Goal: Task Accomplishment & Management: Manage account settings

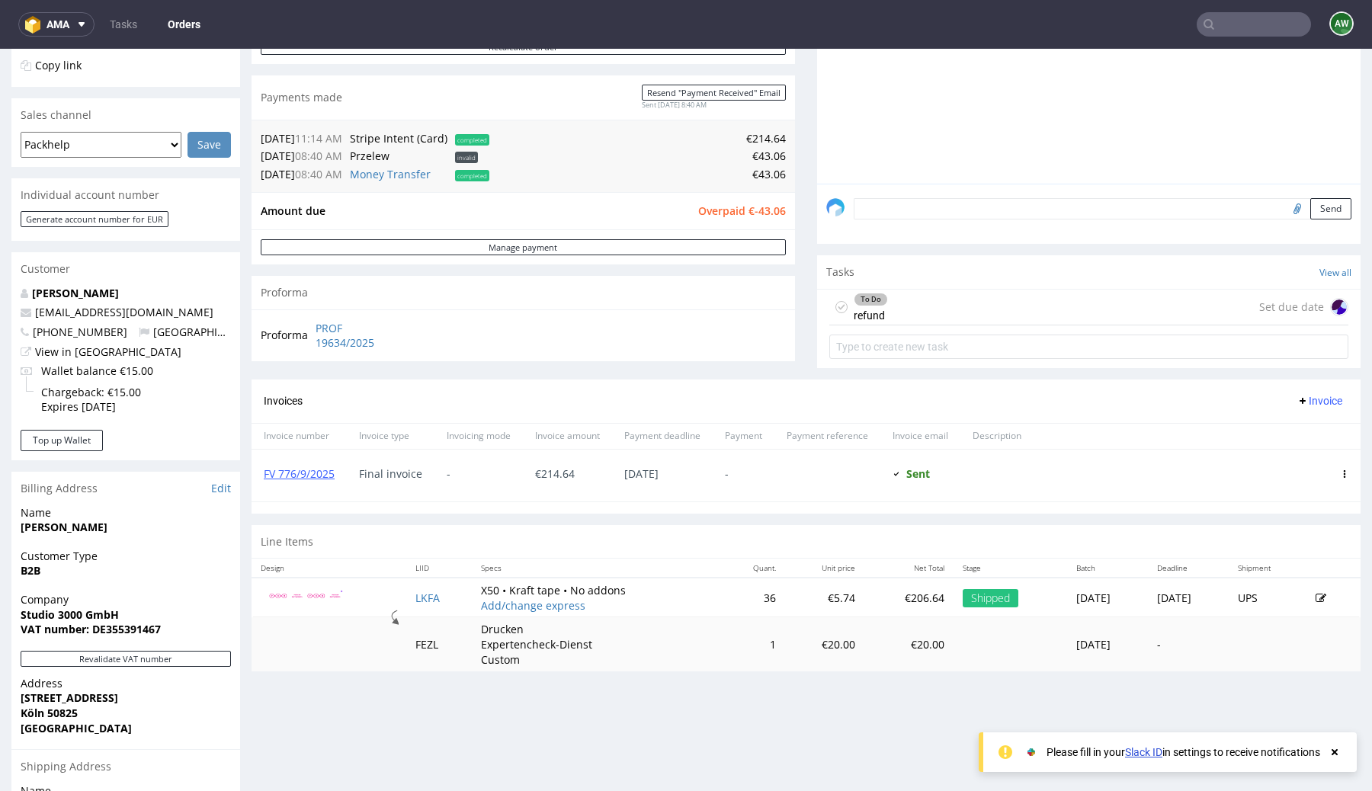
scroll to position [555, 0]
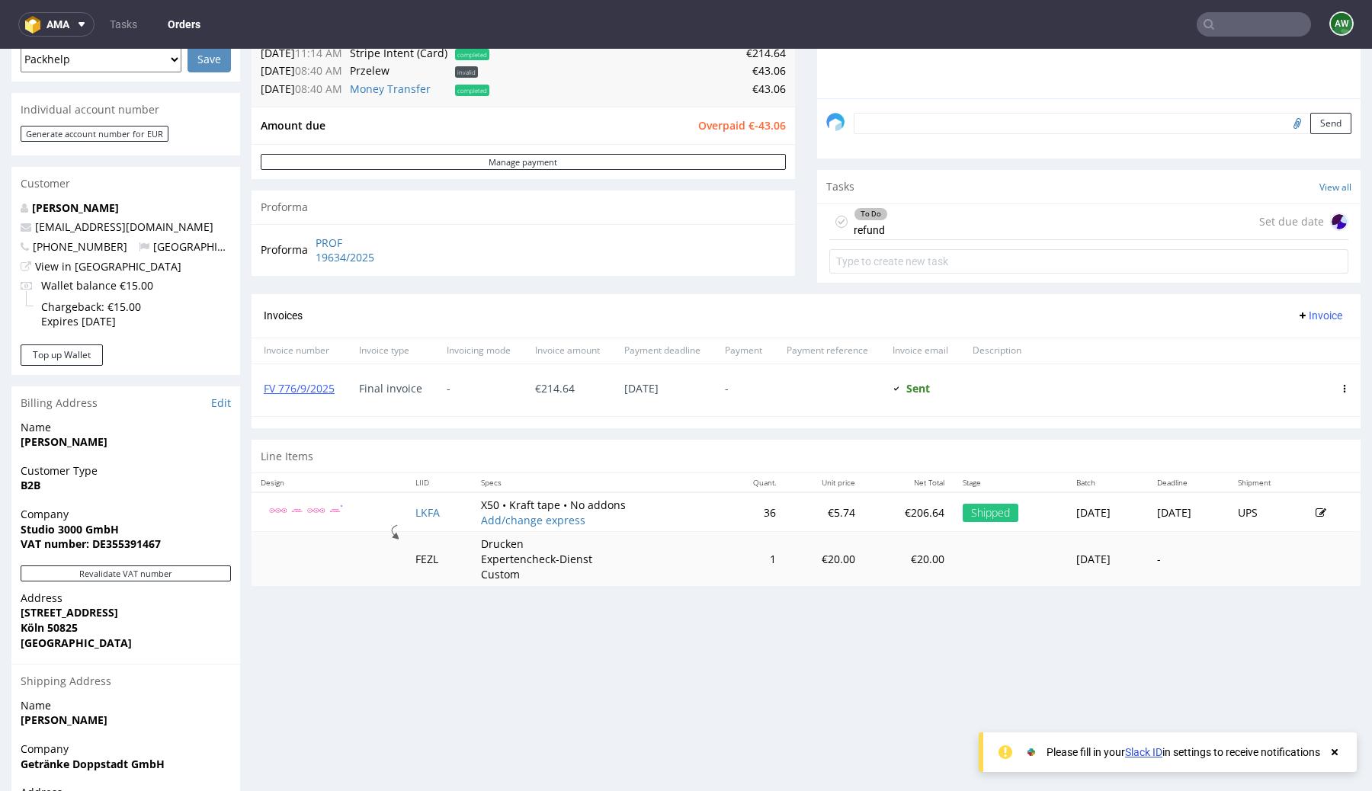
scroll to position [493, 0]
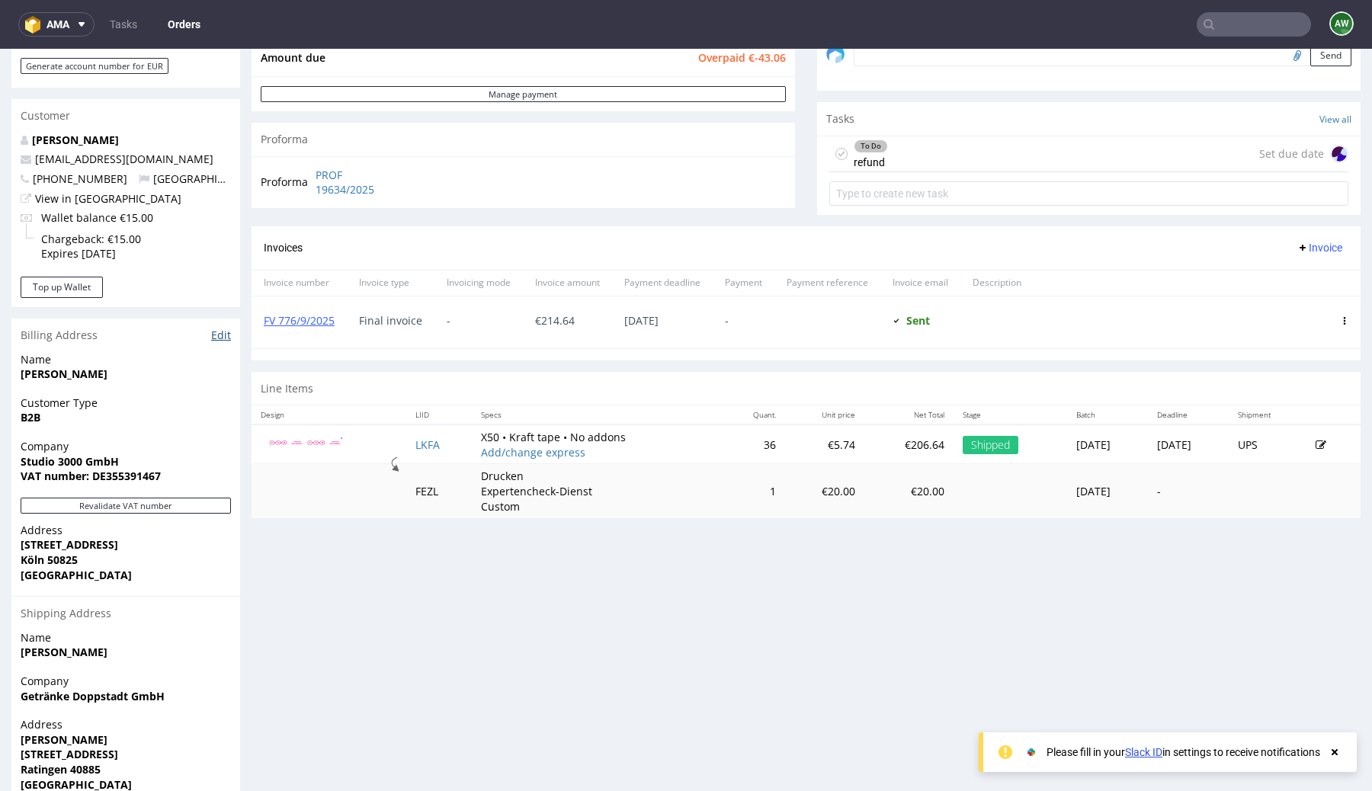
click at [226, 336] on link "Edit" at bounding box center [221, 335] width 20 height 15
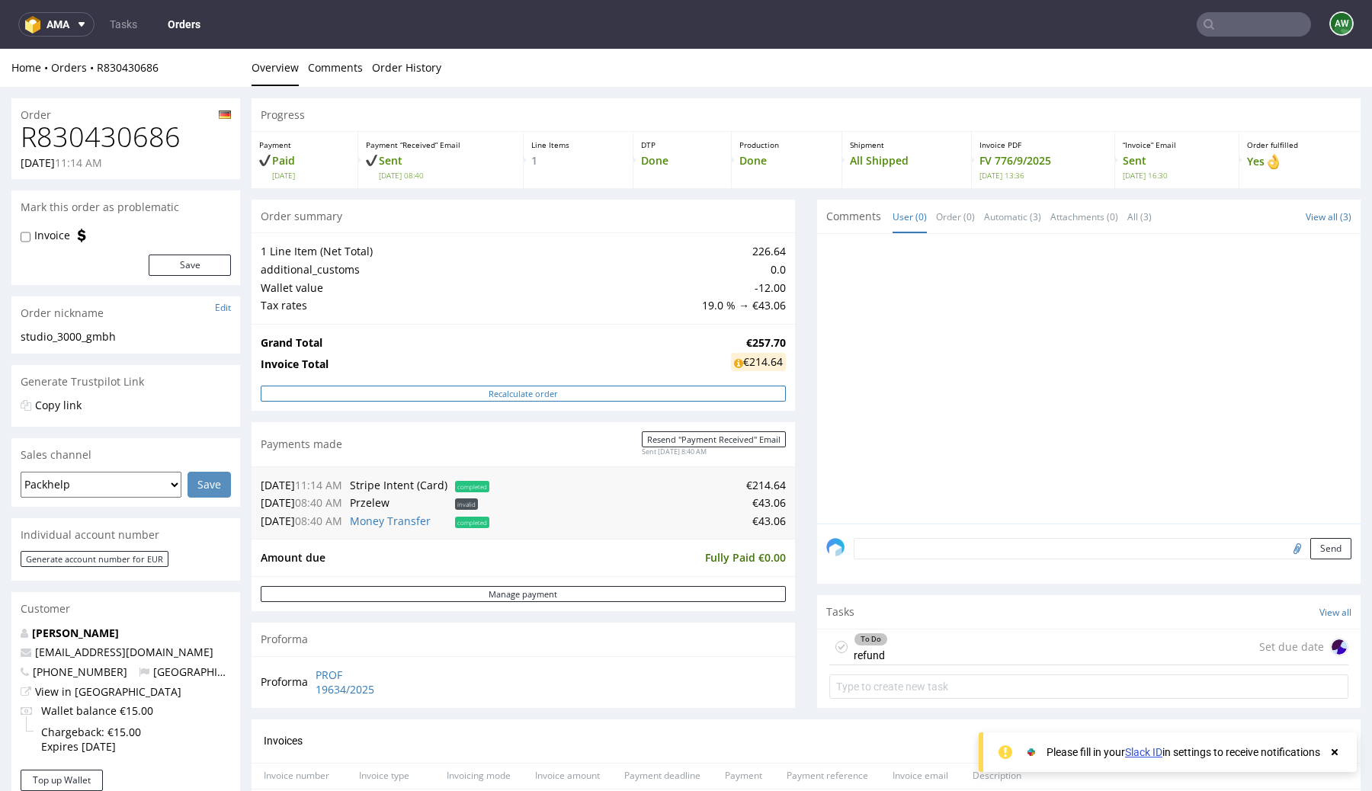
click at [508, 389] on button "Recalculate order" at bounding box center [523, 394] width 525 height 16
click at [74, 129] on h1 "R830430686" at bounding box center [126, 137] width 210 height 30
copy h1 "R830430686"
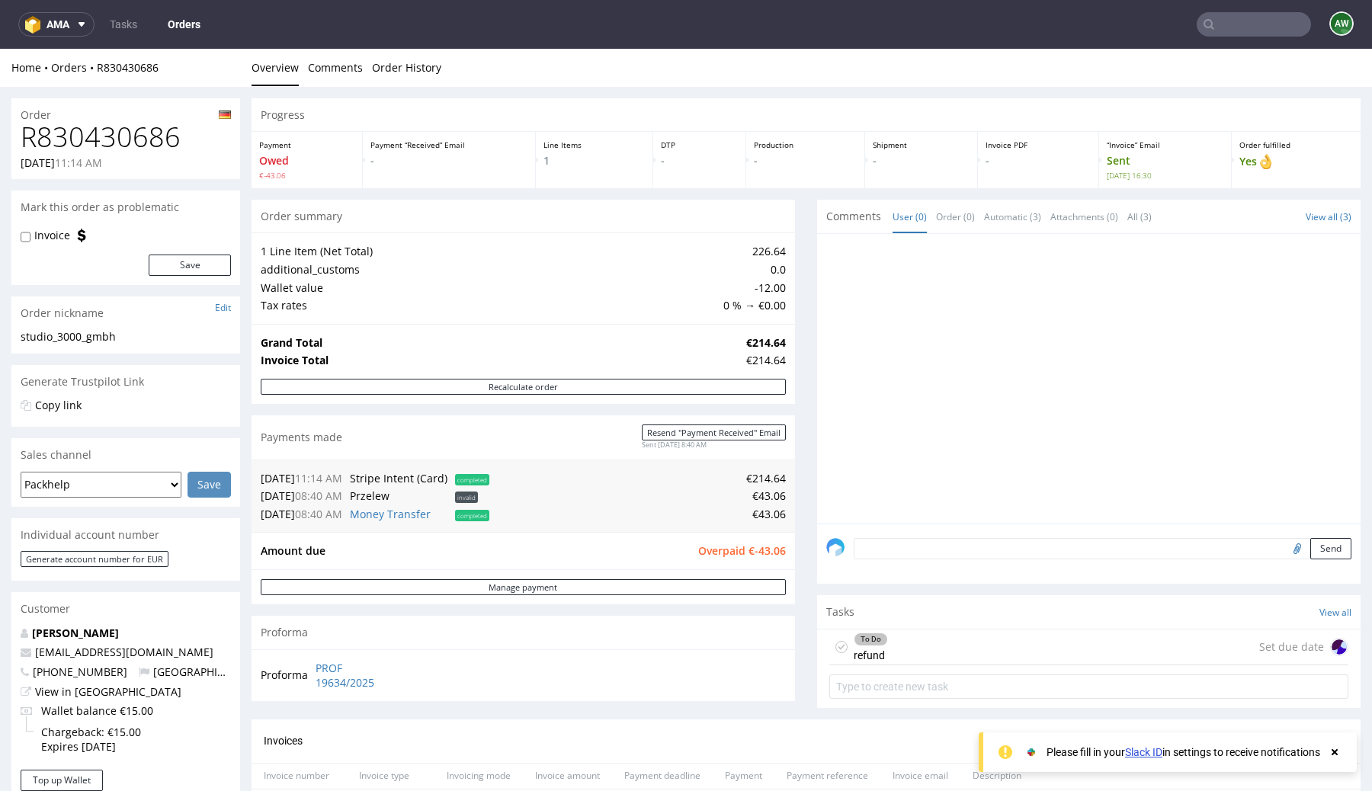
scroll to position [555, 0]
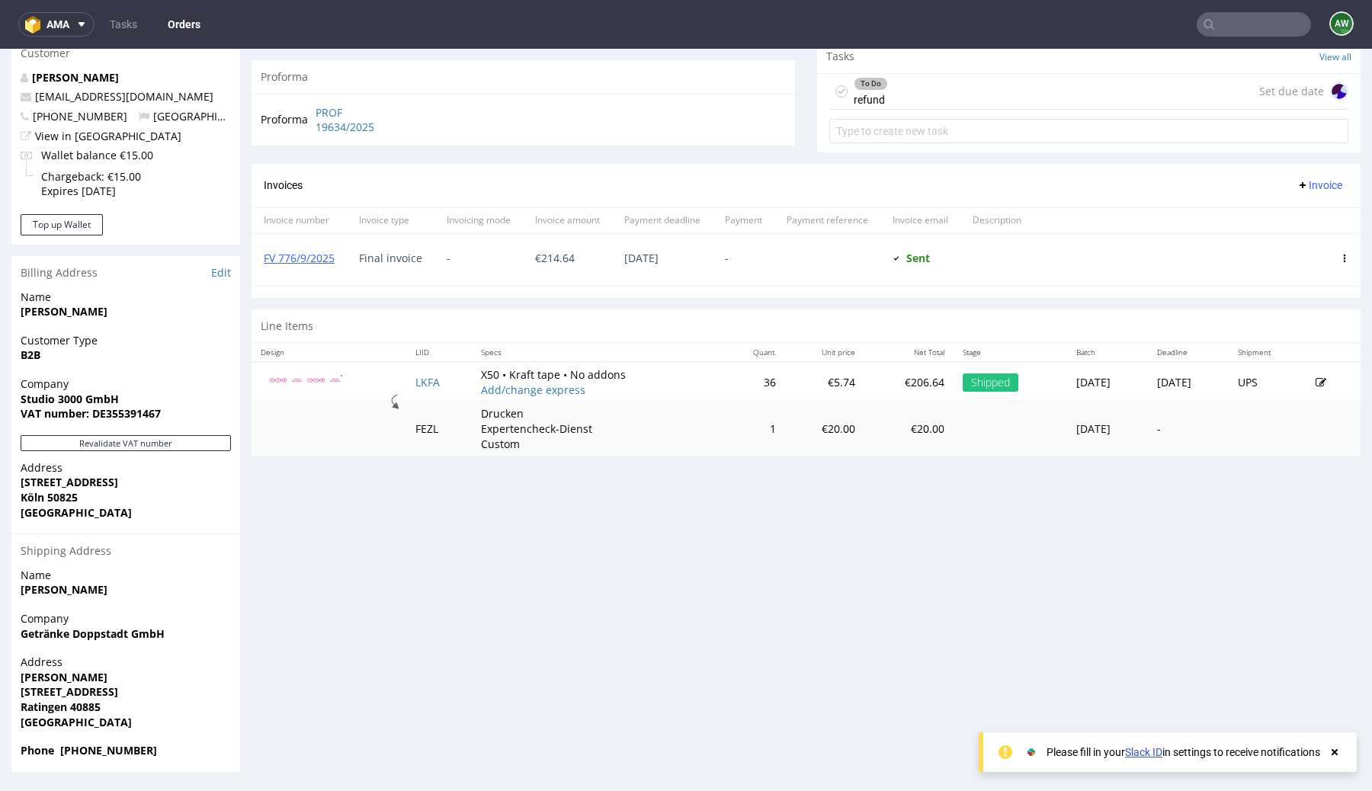
click at [585, 517] on div "Progress Payment Owed €-43.06 Payment “Received” Email - Line Items 1 DTP - Pro…" at bounding box center [805, 157] width 1109 height 1229
